Goal: Transaction & Acquisition: Purchase product/service

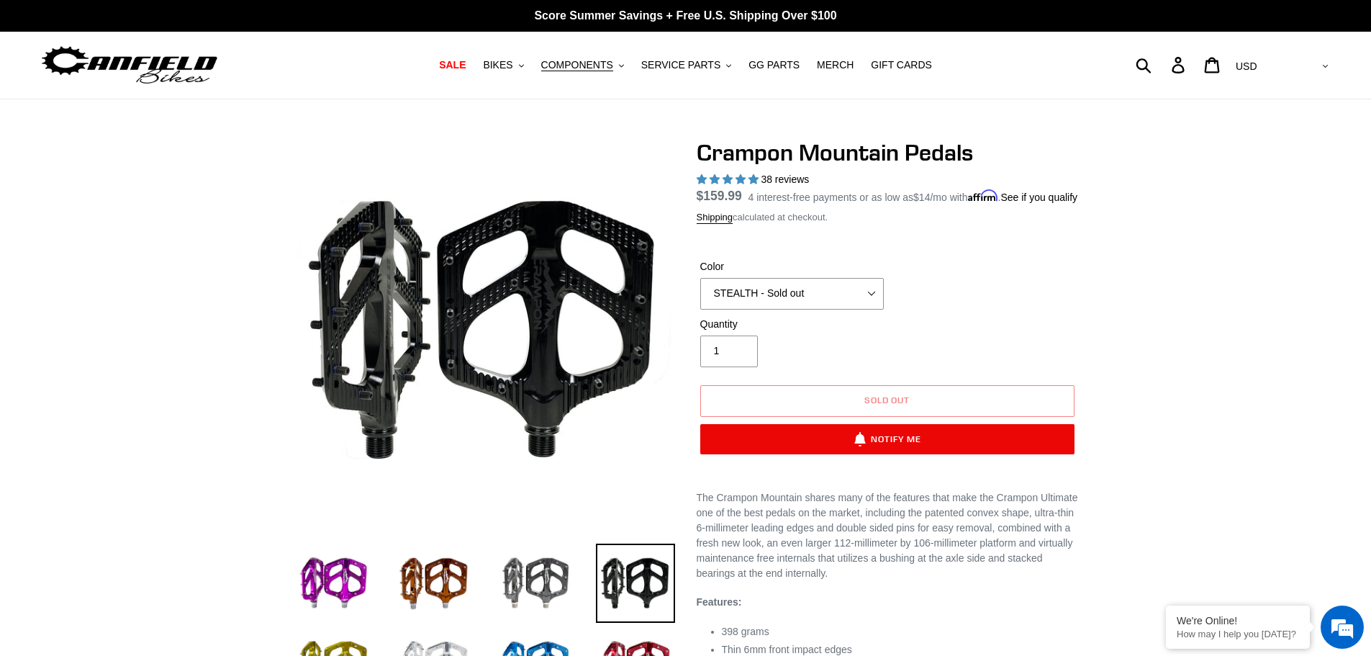
select select "highest-rating"
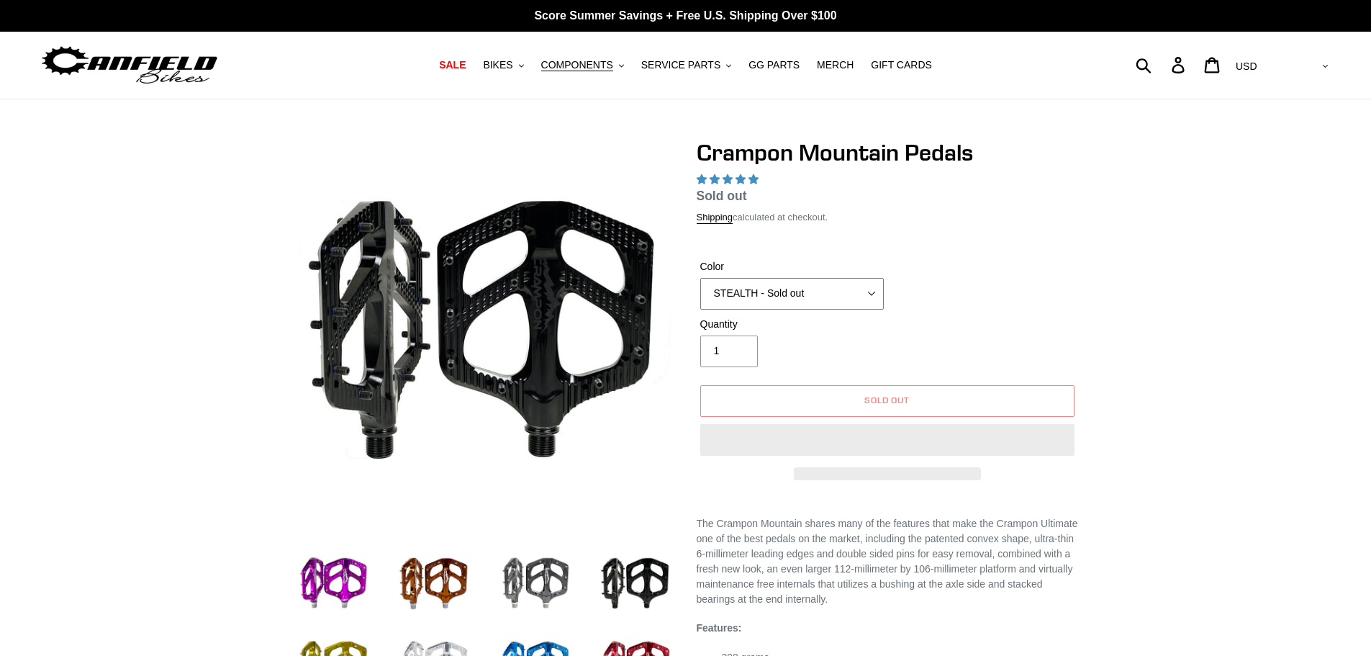
click at [831, 296] on select "GRAY BLACK STEALTH - Sold out POLISHED RED BLUE [GEOGRAPHIC_DATA] ORANGE PNW GR…" at bounding box center [792, 294] width 184 height 32
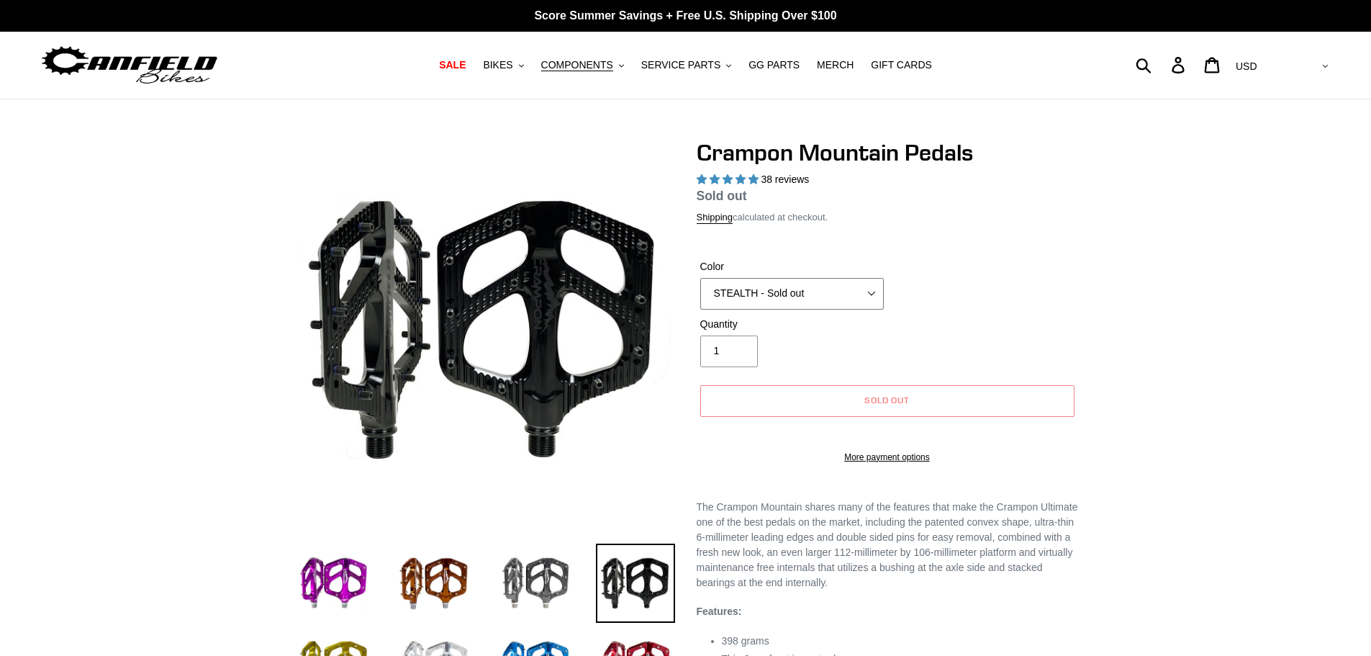
select select "highest-rating"
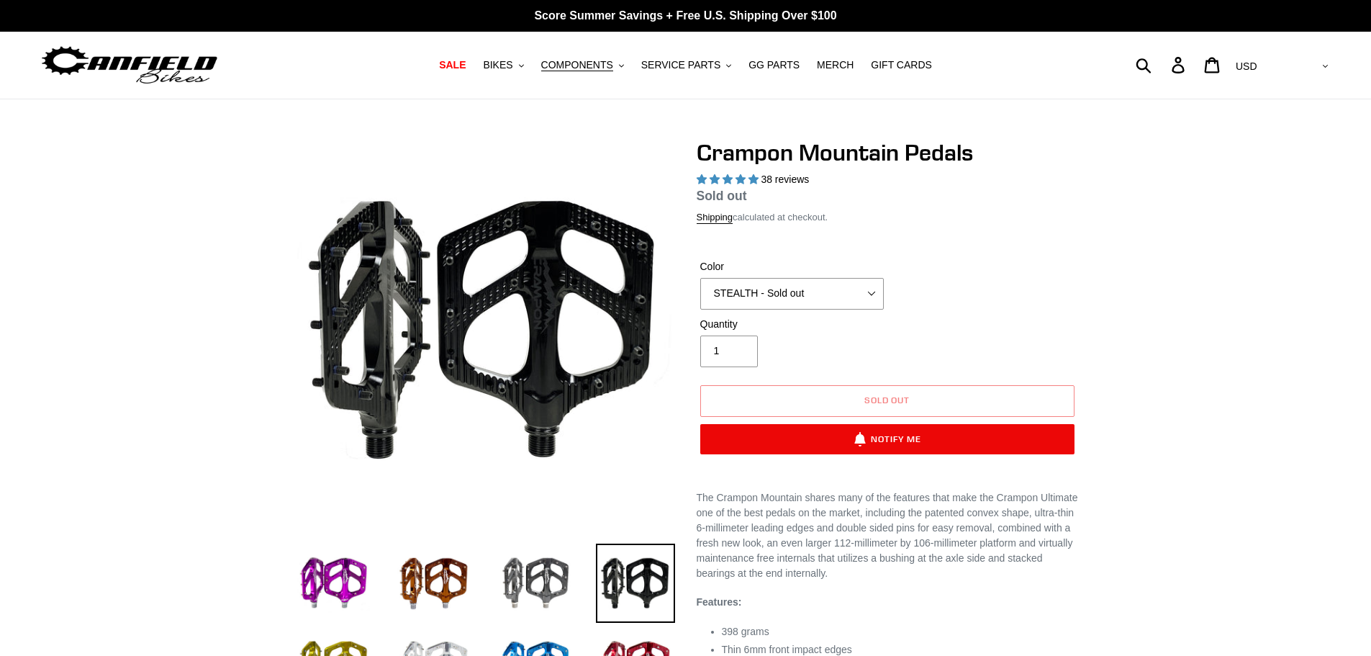
click at [1018, 290] on div "Color GRAY BLACK STEALTH - Sold out POLISHED RED BLUE [GEOGRAPHIC_DATA] ORANGE …" at bounding box center [887, 288] width 381 height 58
